Goal: Information Seeking & Learning: Learn about a topic

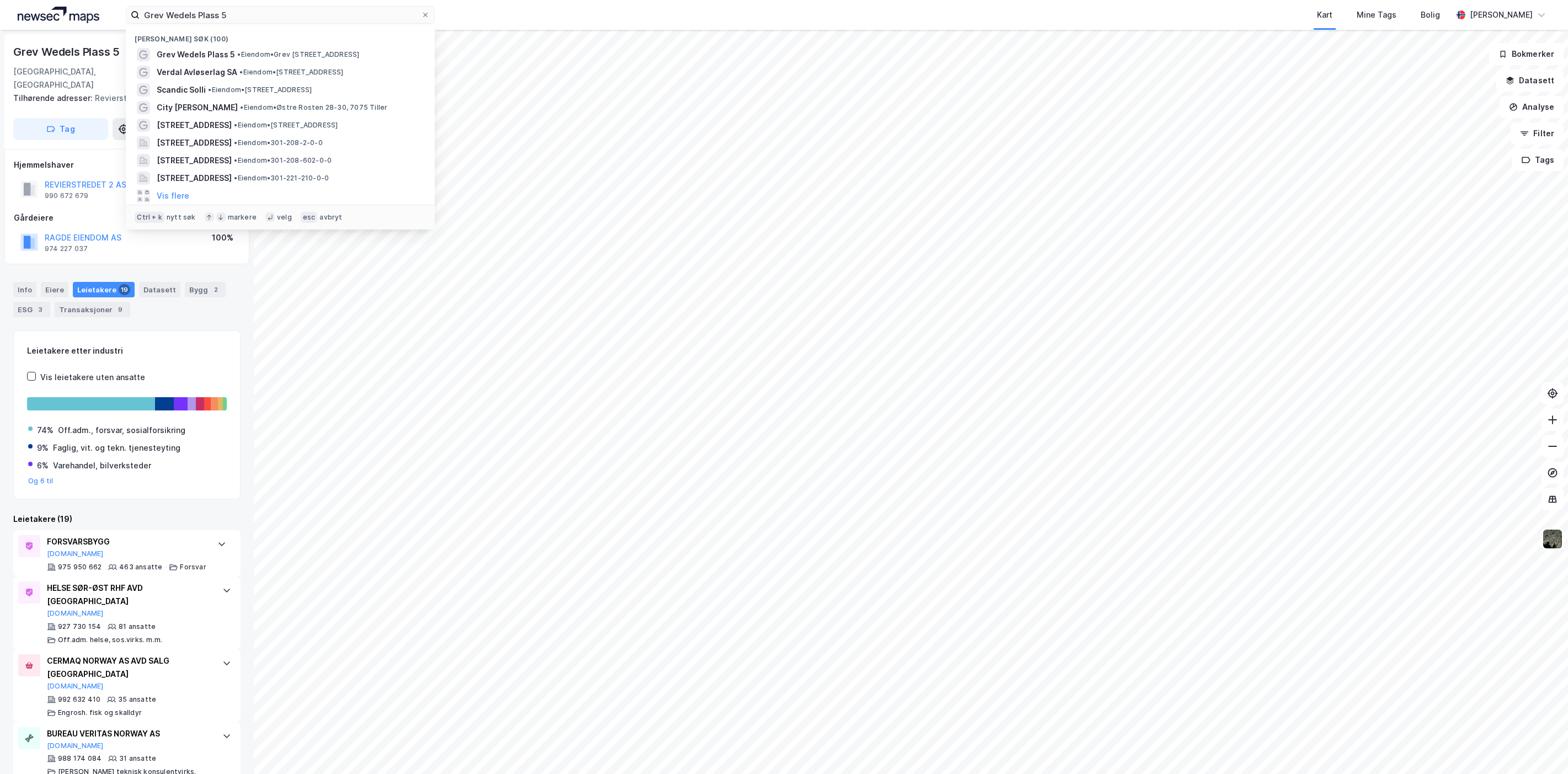
click at [152, 17] on input "Grev Wedels Plass 5" at bounding box center [280, 15] width 281 height 17
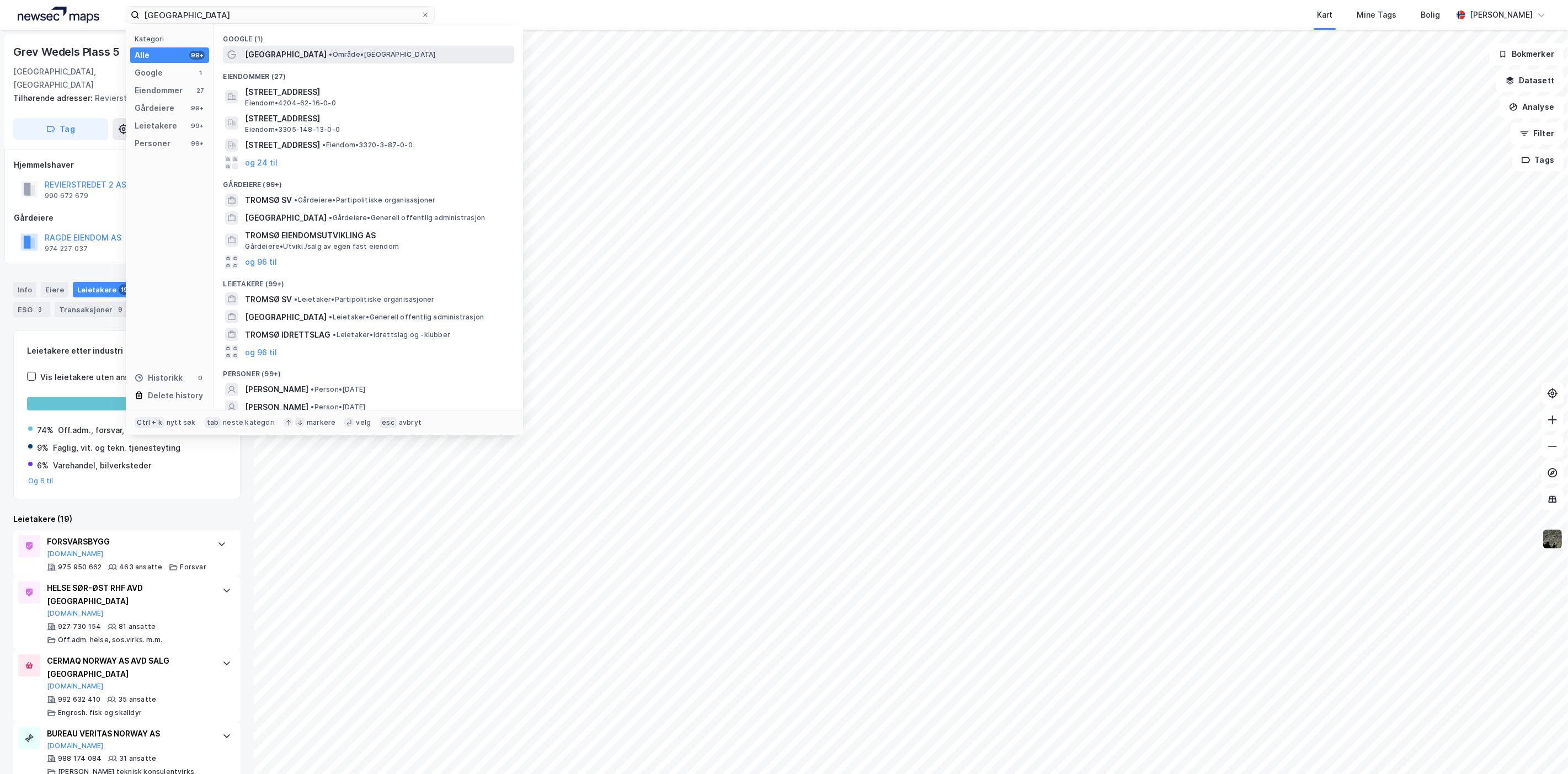
type input "tromsø"
click at [258, 49] on span "[GEOGRAPHIC_DATA]" at bounding box center [285, 55] width 82 height 13
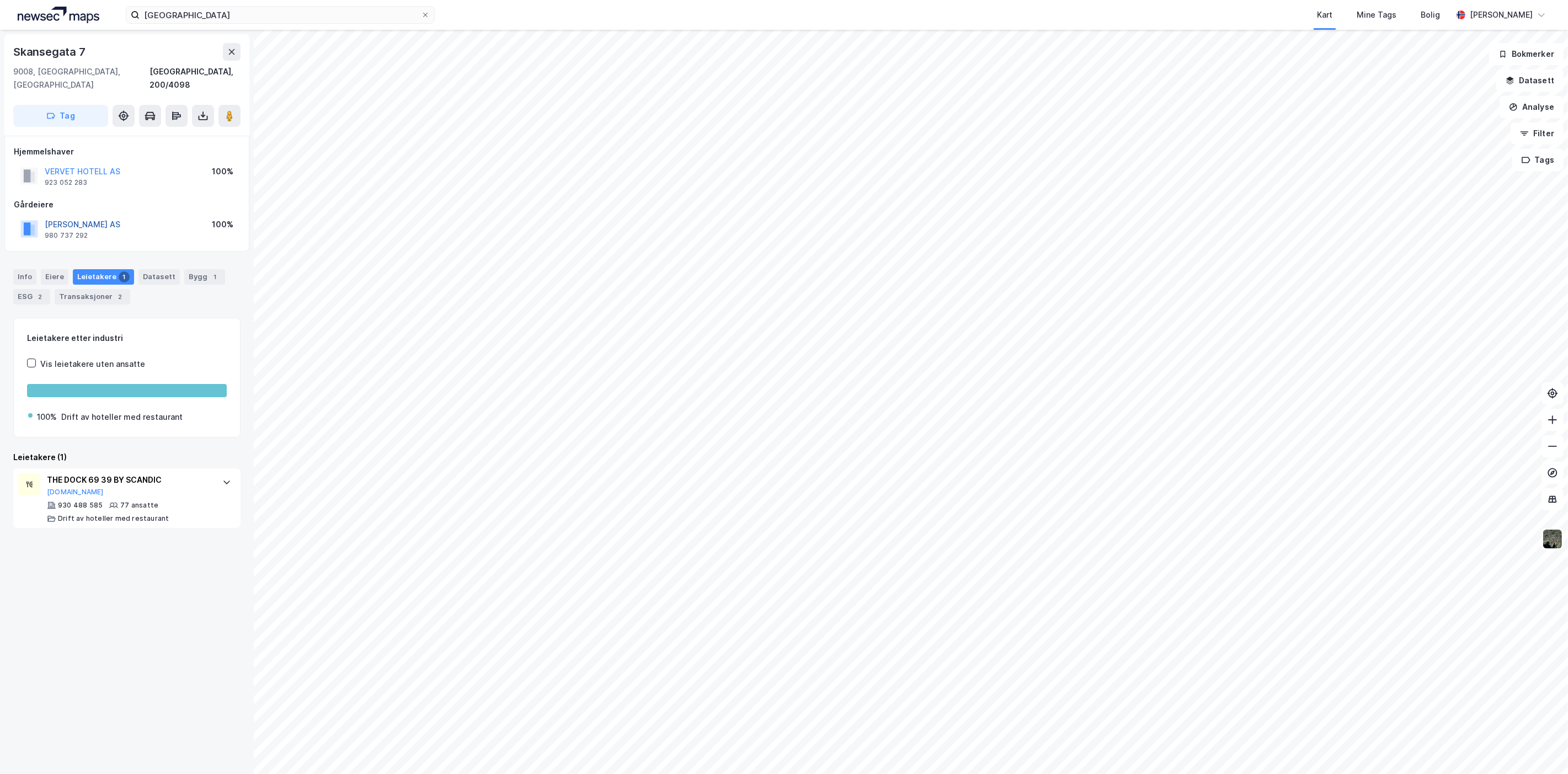
click at [0, 0] on button "WILLIAM EIENDOM AS" at bounding box center [0, 0] width 0 height 0
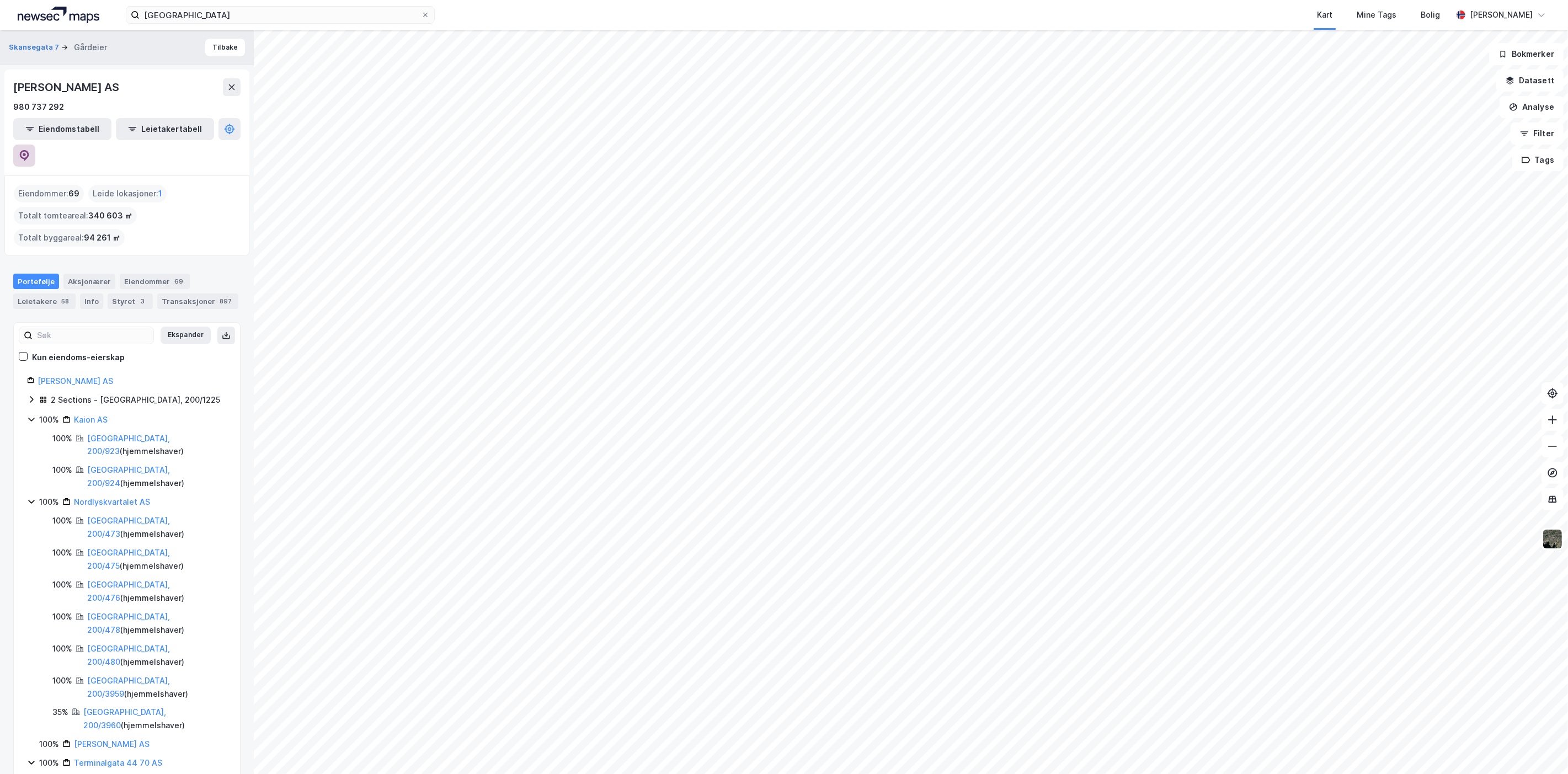
click at [36, 145] on button at bounding box center [24, 155] width 22 height 22
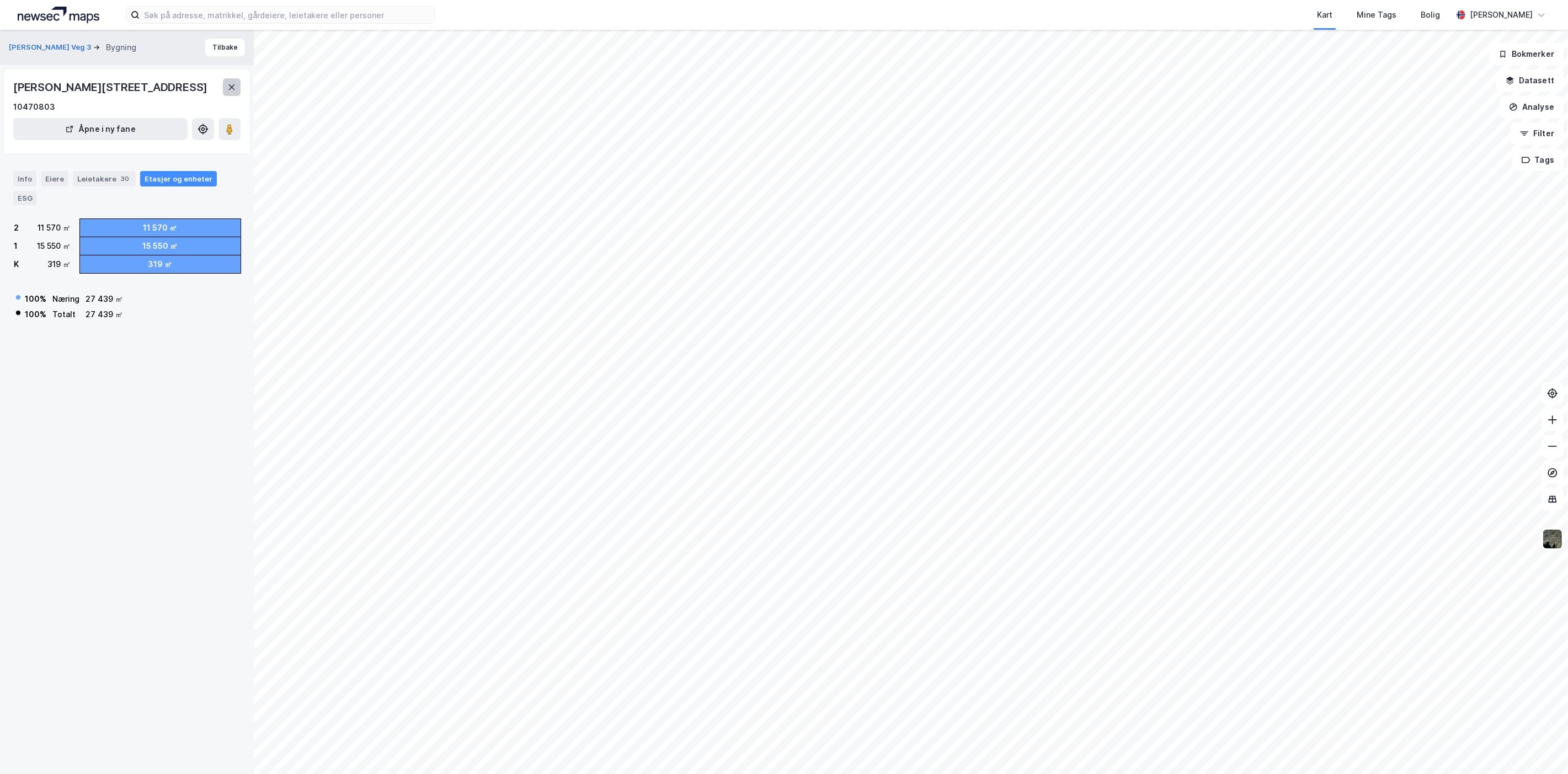
click at [224, 92] on button at bounding box center [231, 87] width 17 height 17
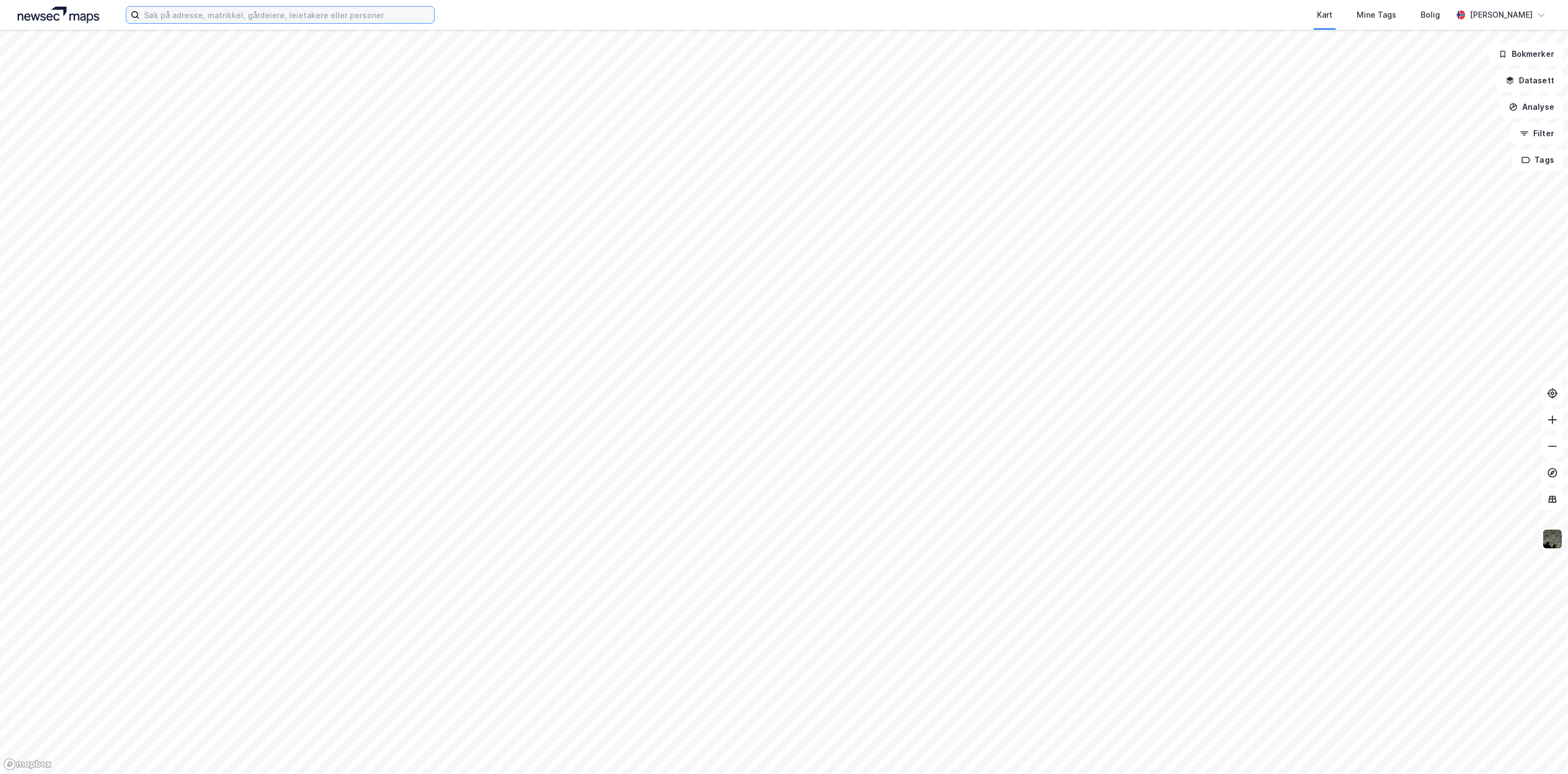
click at [296, 11] on input at bounding box center [287, 15] width 294 height 17
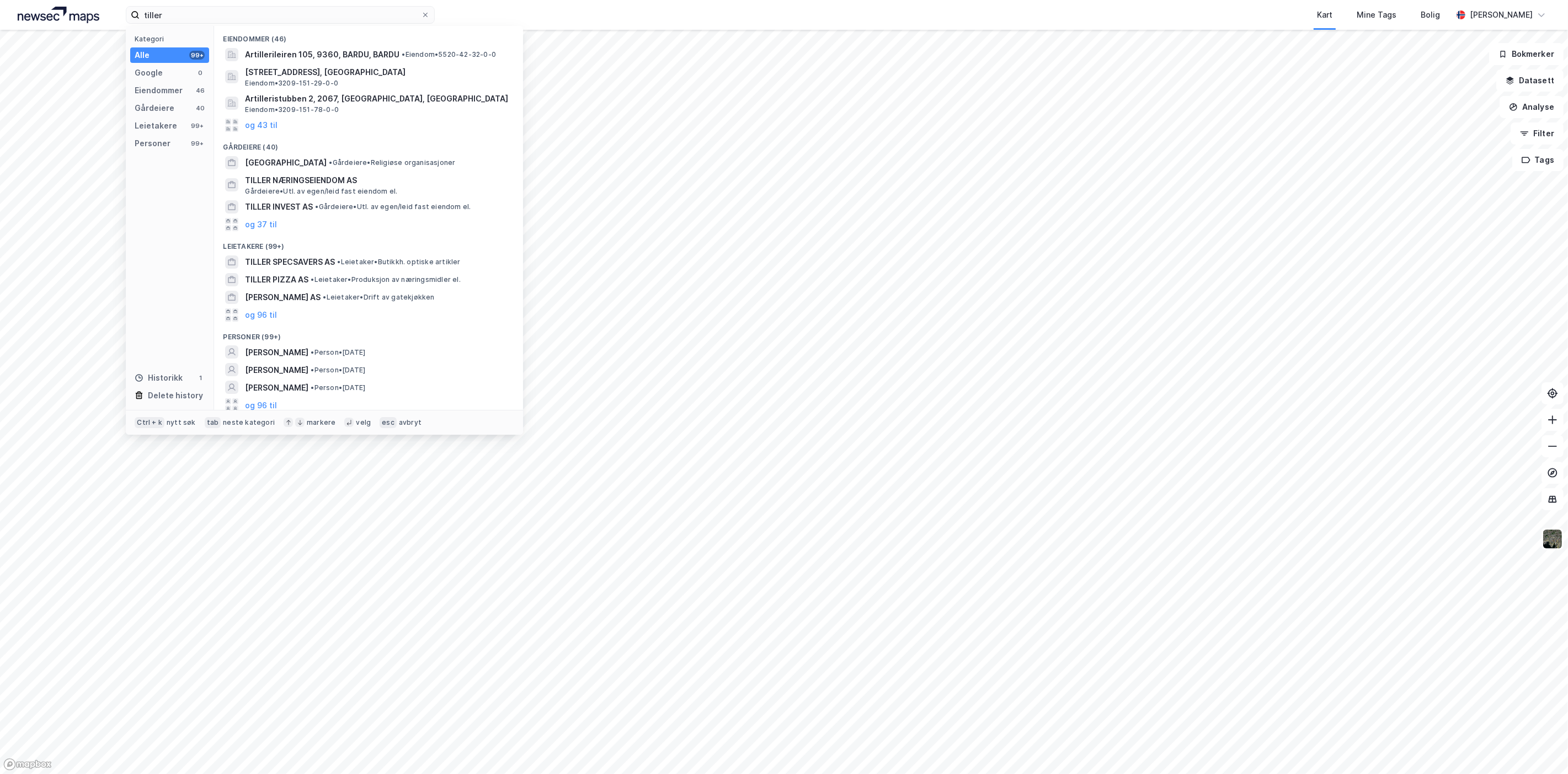
click at [160, 57] on div "Alle 99+" at bounding box center [169, 55] width 79 height 16
click at [194, 9] on input "tiller" at bounding box center [280, 15] width 281 height 17
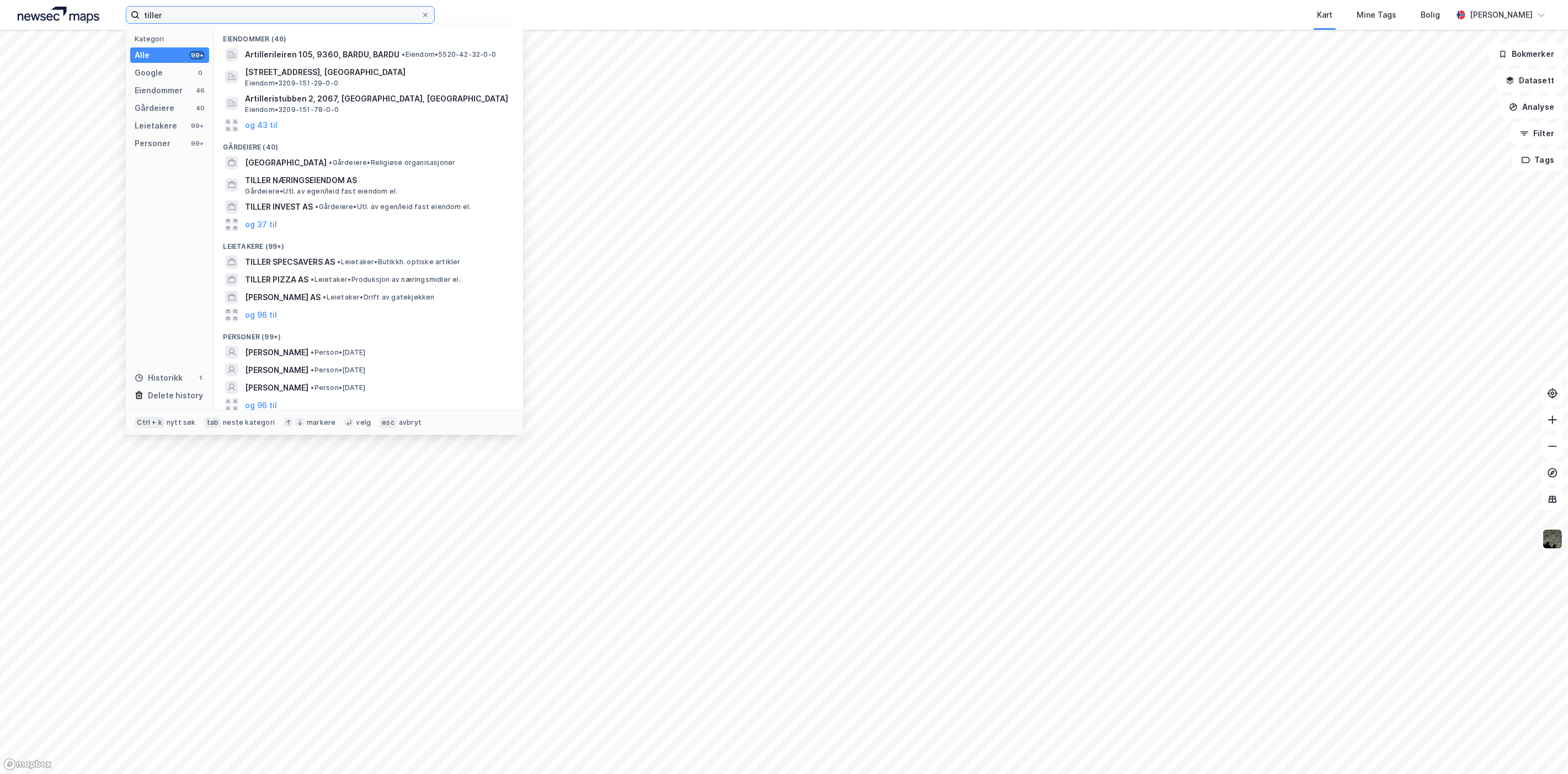
click at [189, 9] on input "tiller" at bounding box center [280, 15] width 281 height 17
type input "tiller torget"
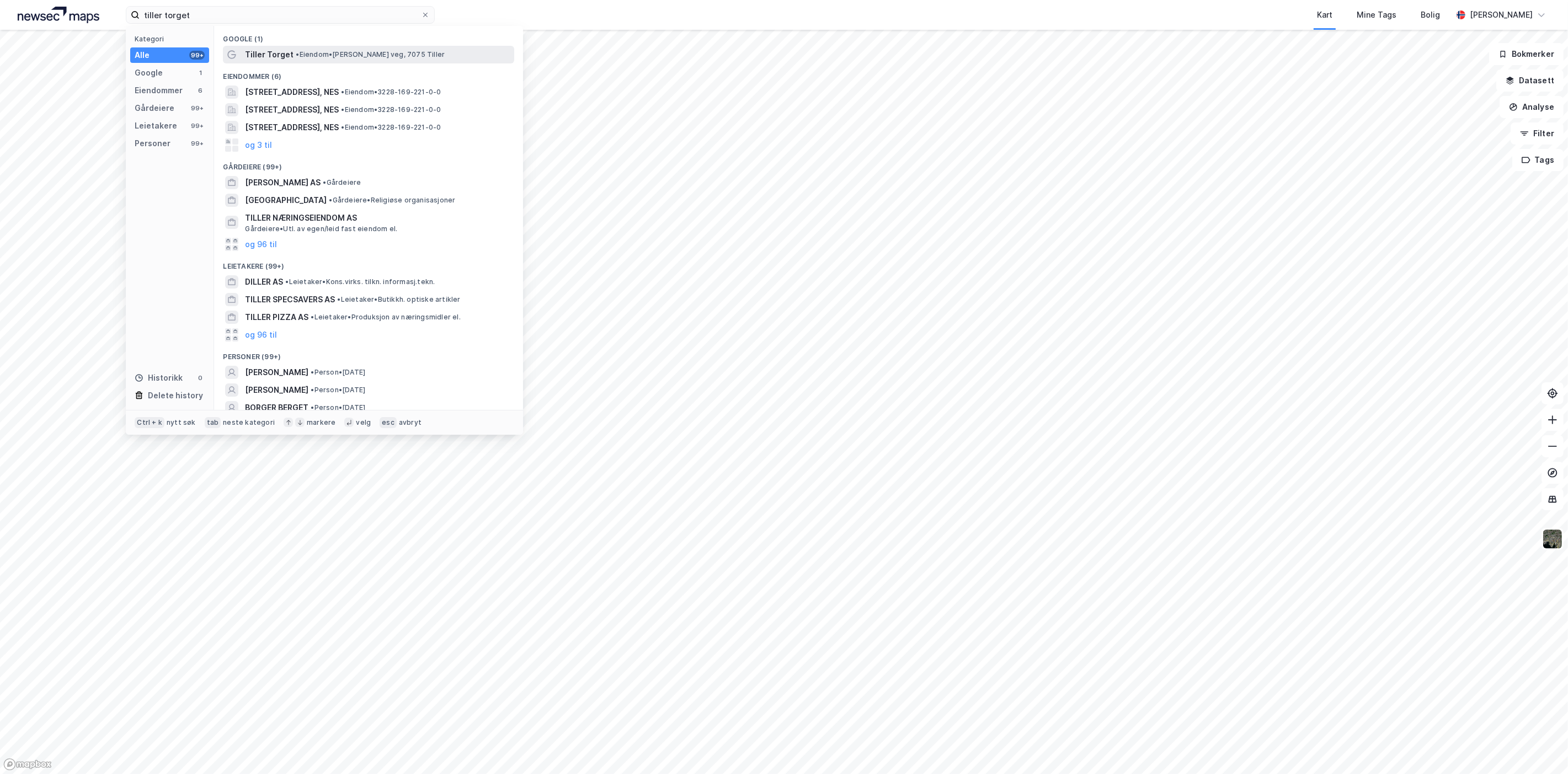
click at [370, 58] on span "• Eiendom • [PERSON_NAME] veg, 7075 Tiller" at bounding box center [370, 55] width 149 height 9
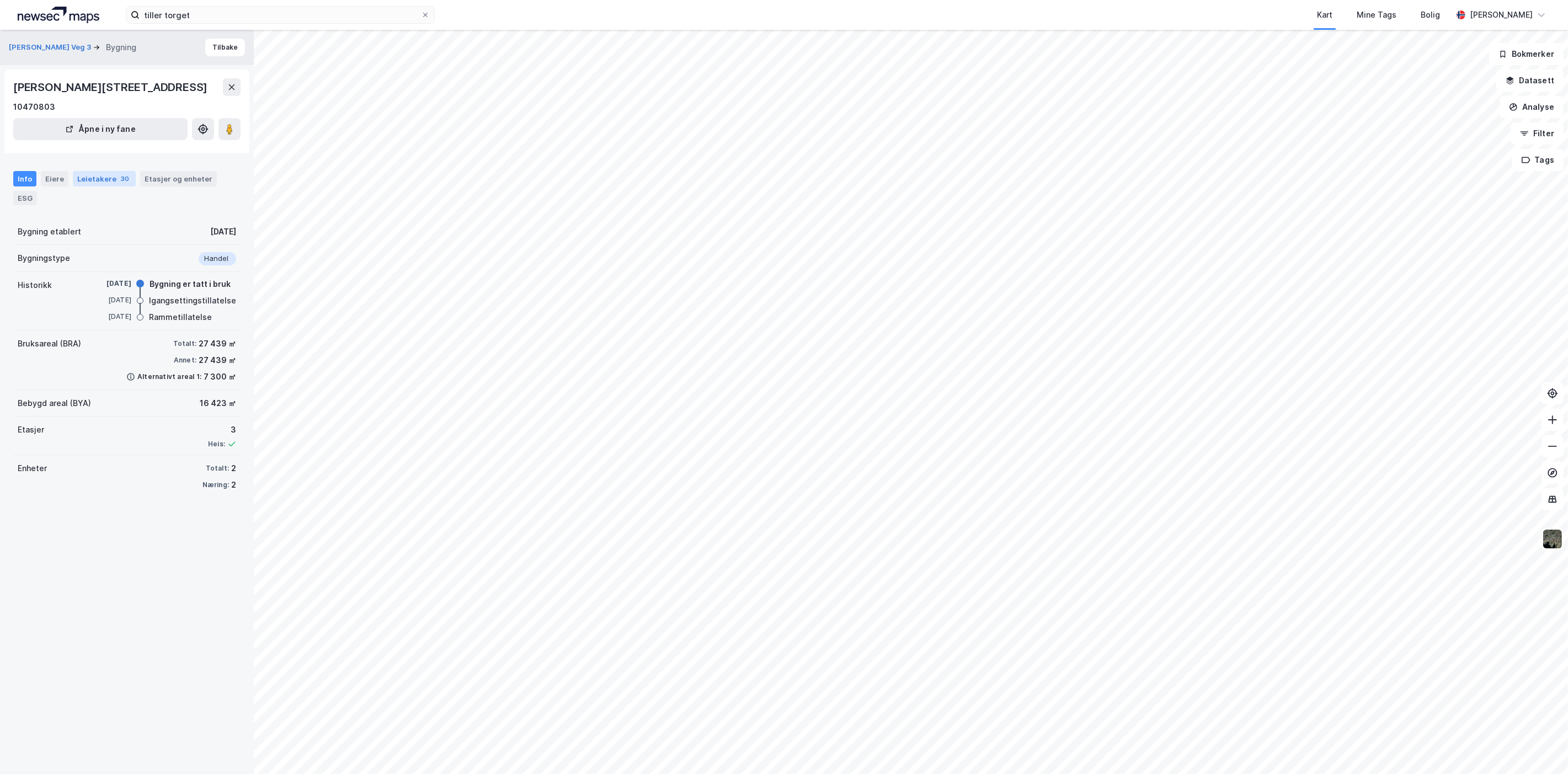
click at [89, 183] on div "Leietakere 30" at bounding box center [104, 179] width 63 height 16
